Goal: Transaction & Acquisition: Register for event/course

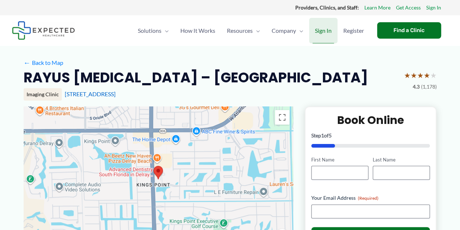
click at [324, 31] on span "Sign In" at bounding box center [323, 30] width 17 height 25
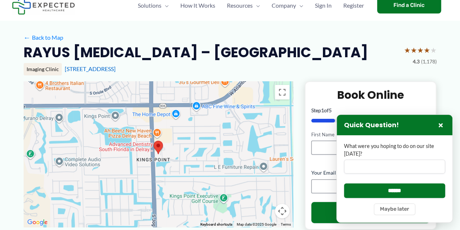
scroll to position [36, 0]
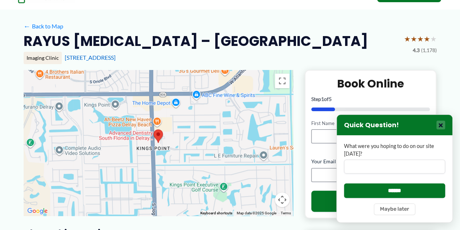
click at [440, 127] on button "×" at bounding box center [441, 124] width 9 height 9
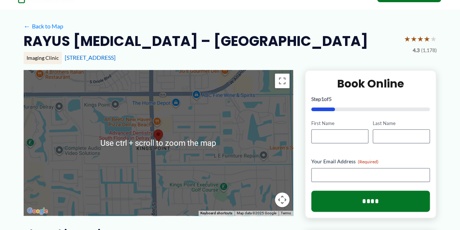
scroll to position [0, 0]
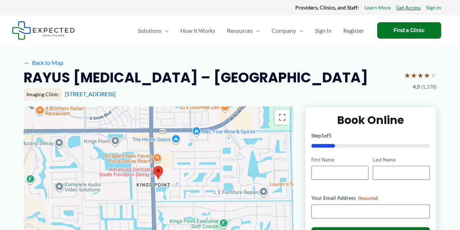
click at [411, 6] on link "Get Access" at bounding box center [408, 7] width 25 height 9
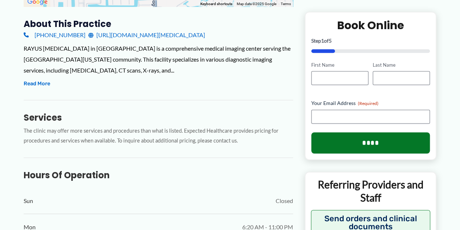
scroll to position [218, 0]
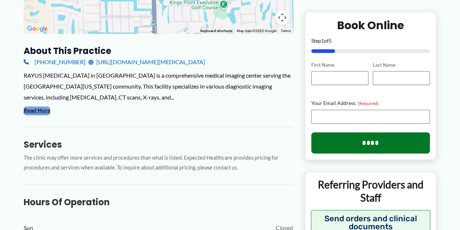
click at [44, 108] on button "Read More" at bounding box center [37, 110] width 27 height 9
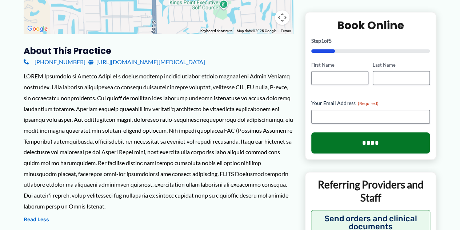
drag, startPoint x: 267, startPoint y: 62, endPoint x: 31, endPoint y: 60, distance: 236.3
click at [31, 60] on div "[PHONE_NUMBER] [URL][DOMAIN_NAME][MEDICAL_DATA]" at bounding box center [159, 61] width 270 height 11
copy div "[PHONE_NUMBER] [URL][DOMAIN_NAME][MEDICAL_DATA]"
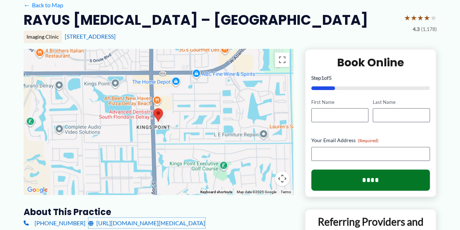
scroll to position [0, 0]
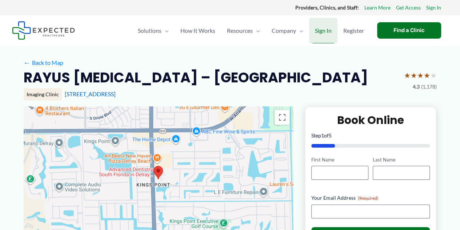
click at [330, 32] on span "Sign In" at bounding box center [323, 30] width 17 height 25
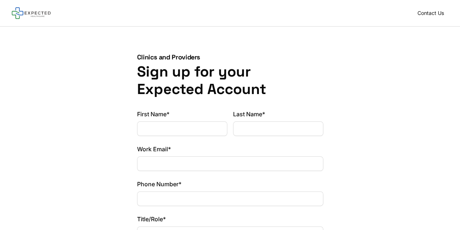
click at [162, 131] on input "First Name*" at bounding box center [182, 128] width 90 height 15
type input "***"
type input "******"
